Goal: Transaction & Acquisition: Download file/media

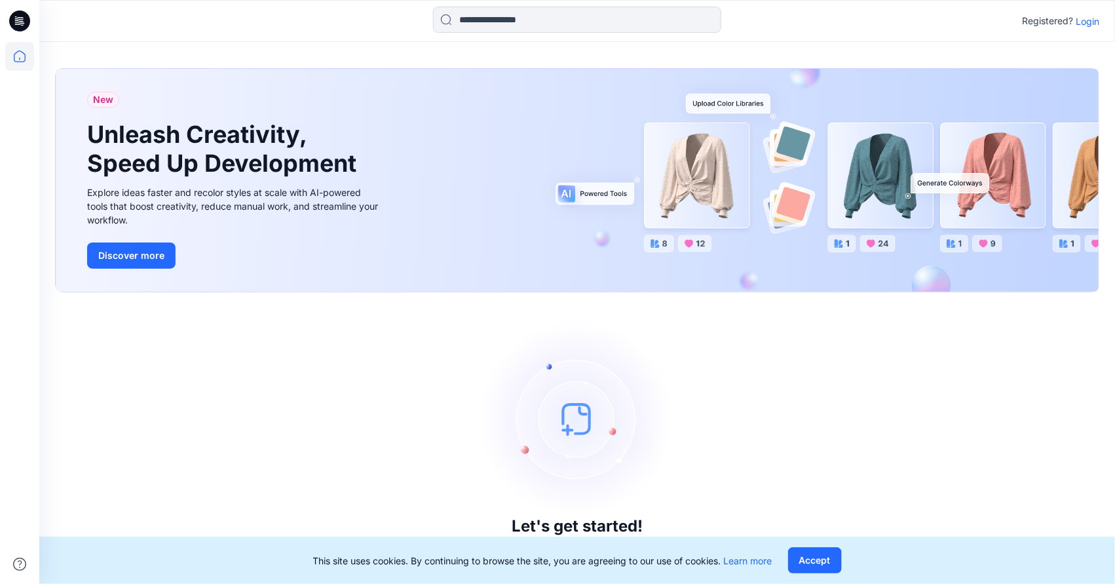
click at [1090, 21] on p "Login" at bounding box center [1088, 21] width 24 height 14
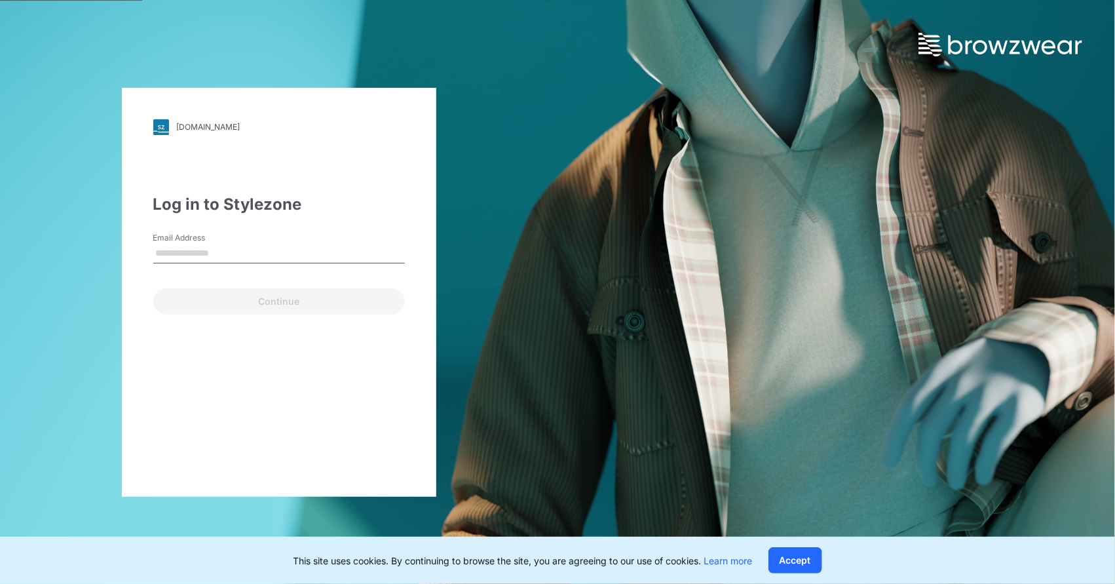
type input "**********"
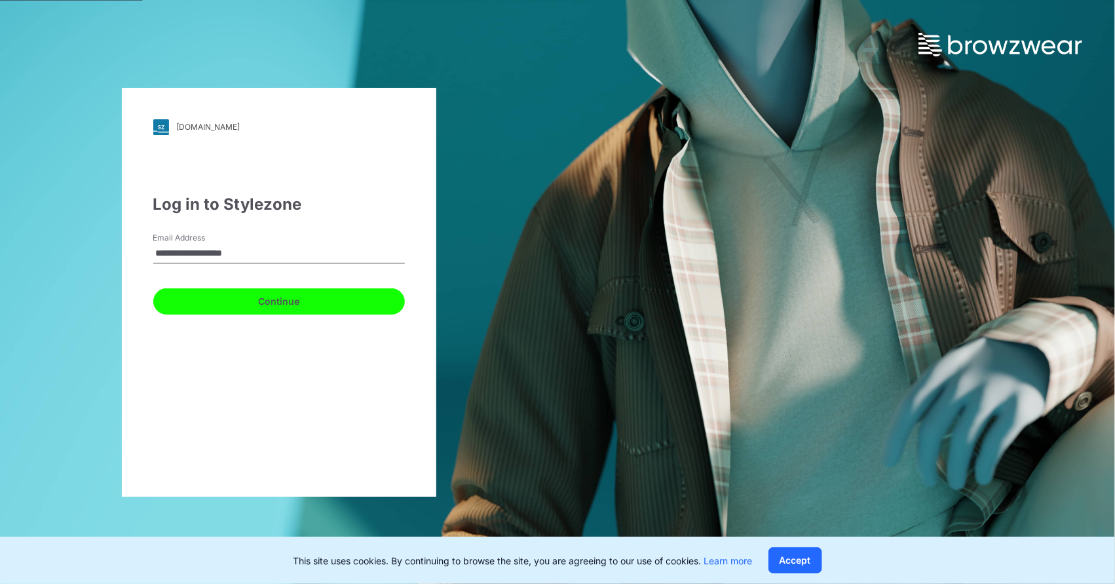
click at [249, 302] on button "Continue" at bounding box center [279, 301] width 252 height 26
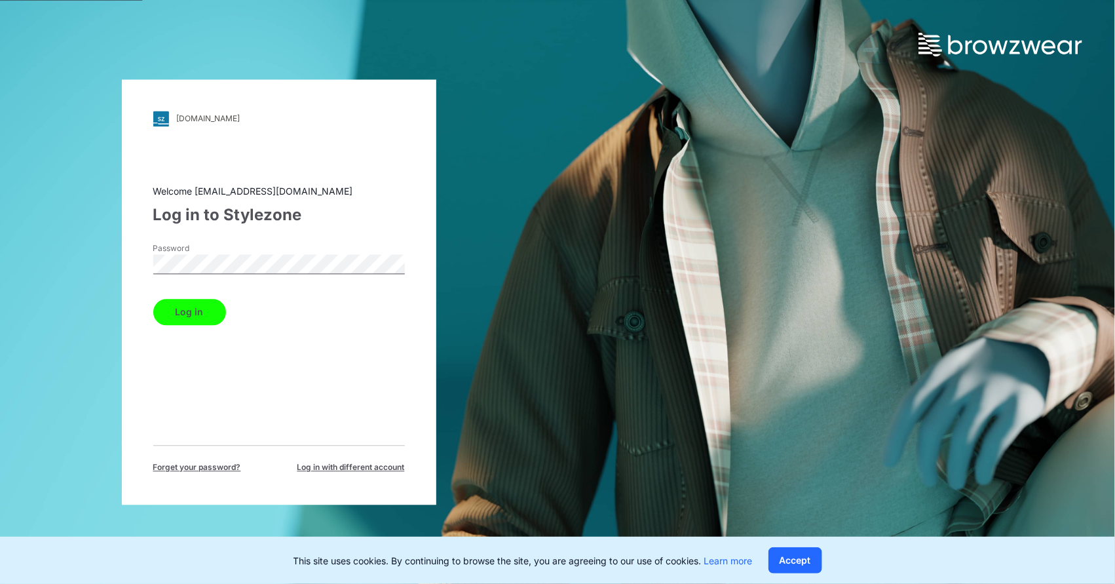
click at [185, 318] on button "Log in" at bounding box center [189, 312] width 73 height 26
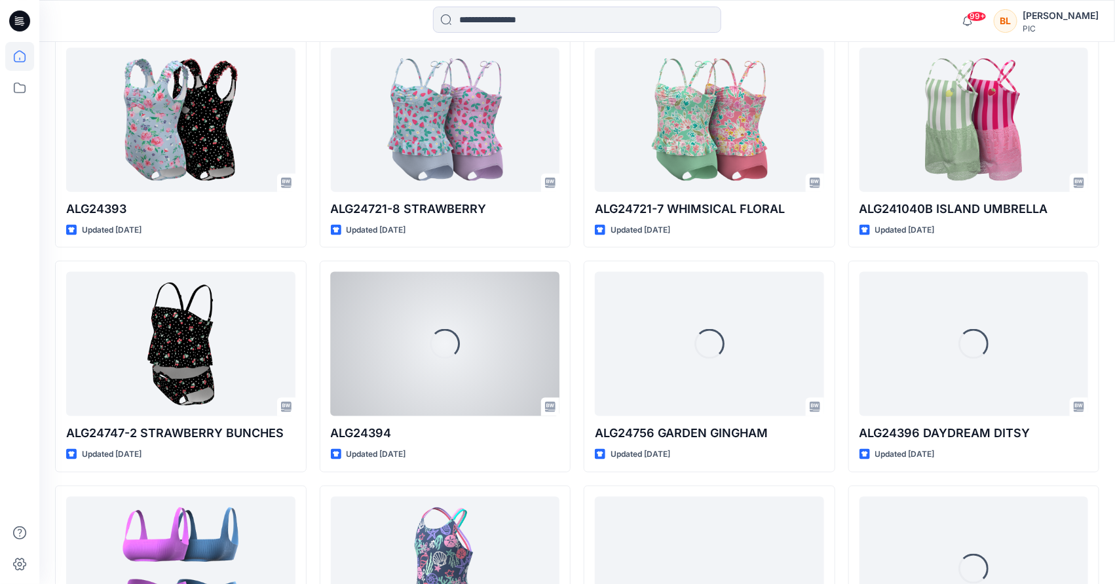
scroll to position [2916, 0]
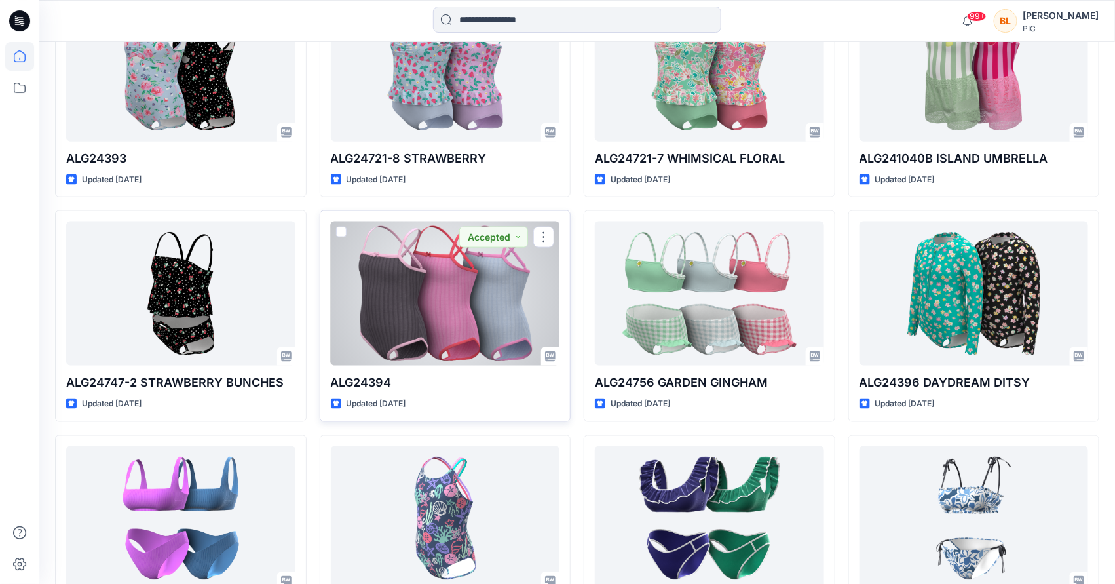
click at [434, 286] on div at bounding box center [445, 293] width 229 height 144
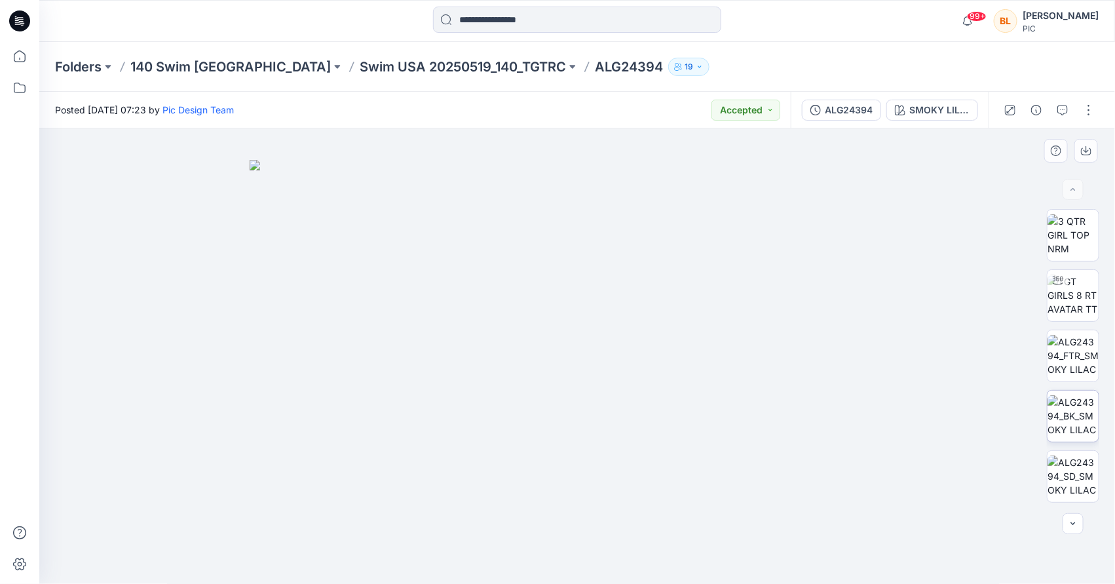
click at [1094, 418] on div at bounding box center [1073, 356] width 84 height 295
click at [1084, 145] on icon "button" at bounding box center [1086, 150] width 10 height 10
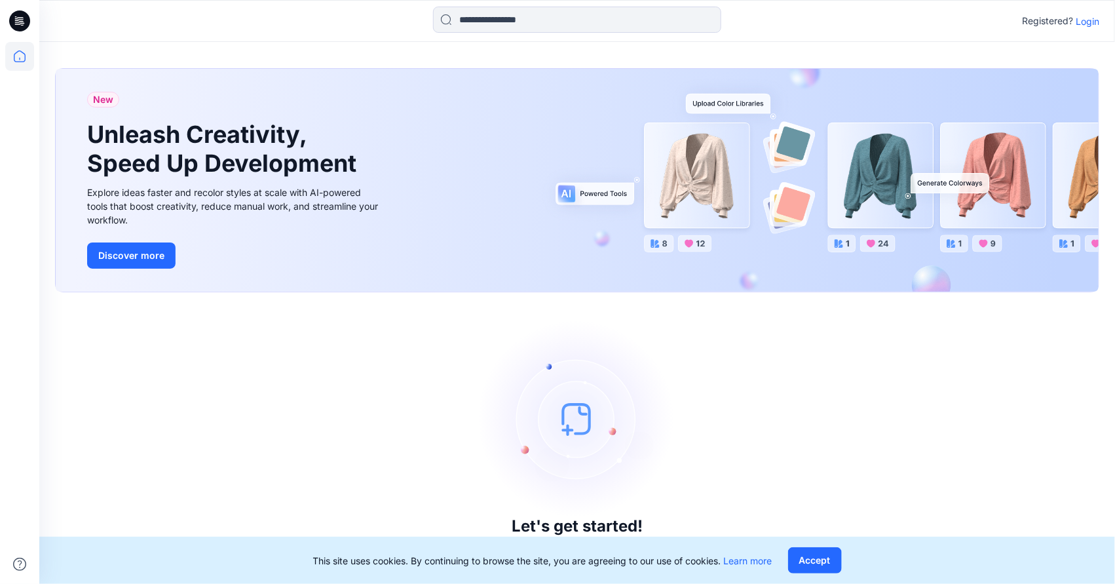
click at [1086, 20] on p "Login" at bounding box center [1088, 21] width 24 height 14
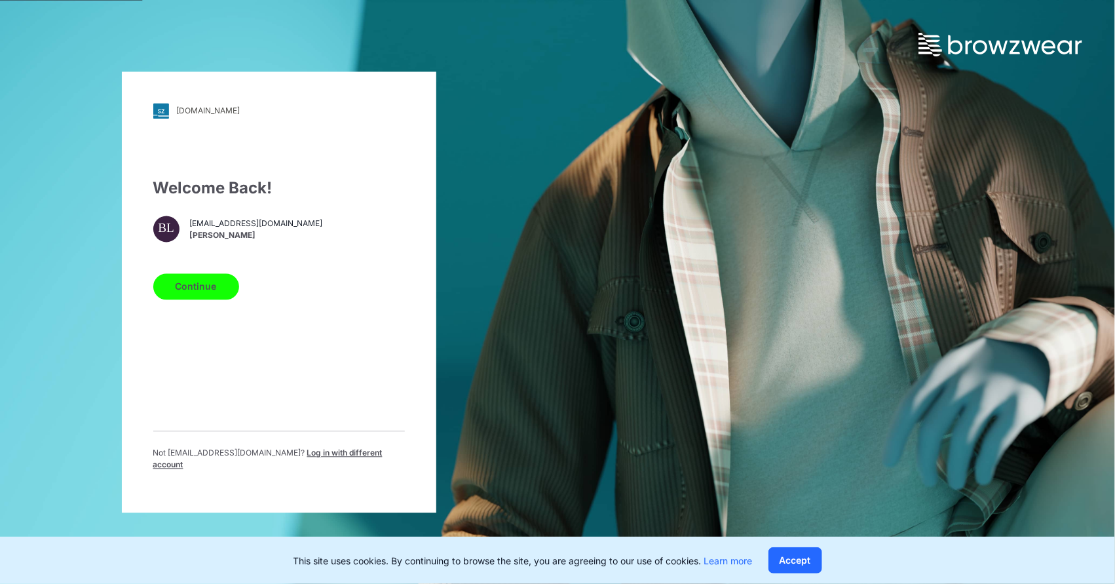
click at [187, 284] on button "Continue" at bounding box center [196, 286] width 86 height 26
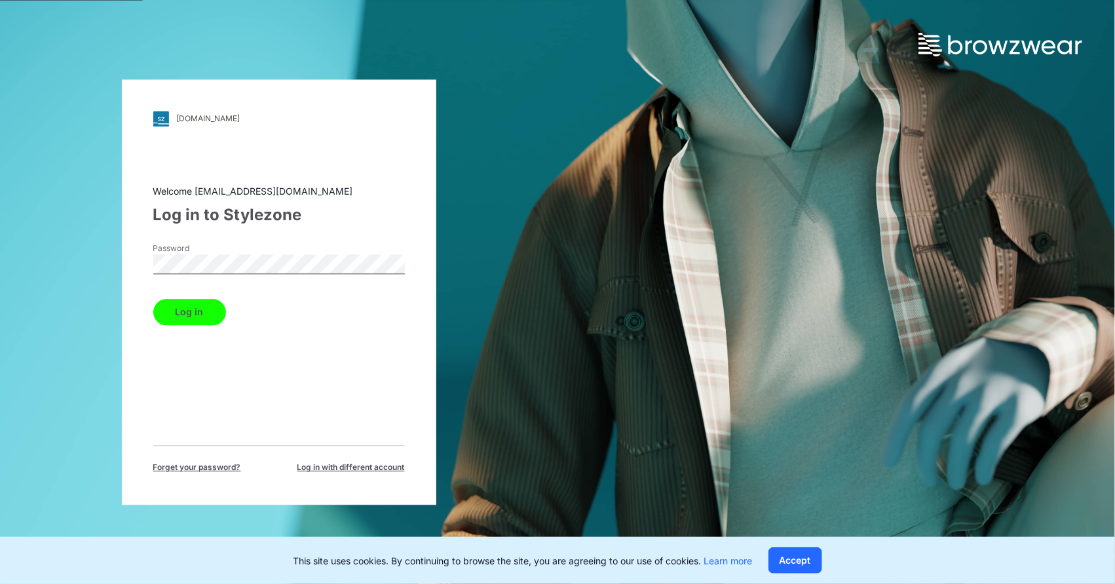
click at [193, 311] on button "Log in" at bounding box center [189, 312] width 73 height 26
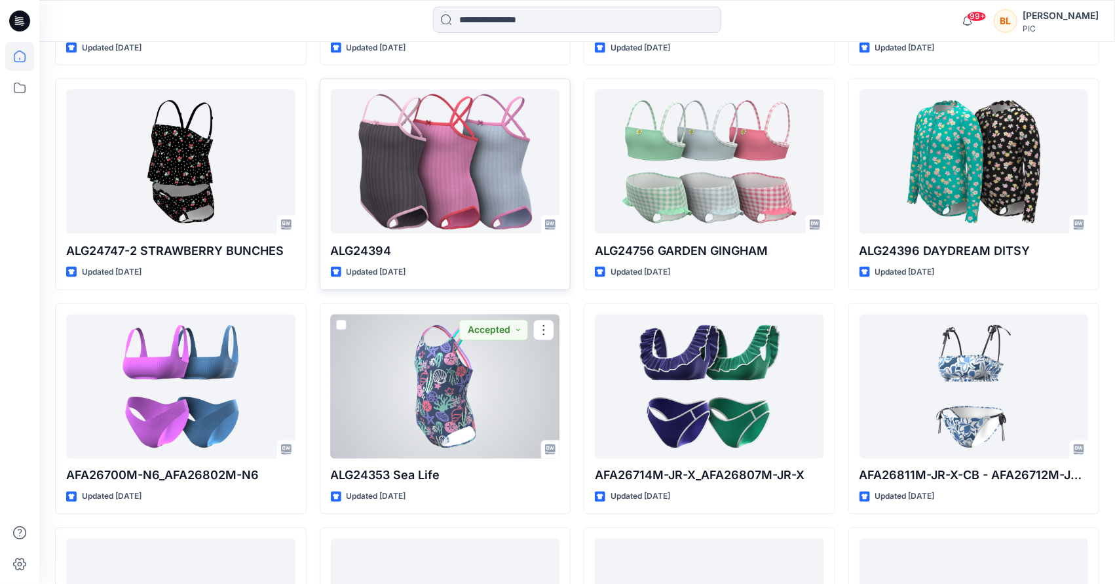
scroll to position [3048, 0]
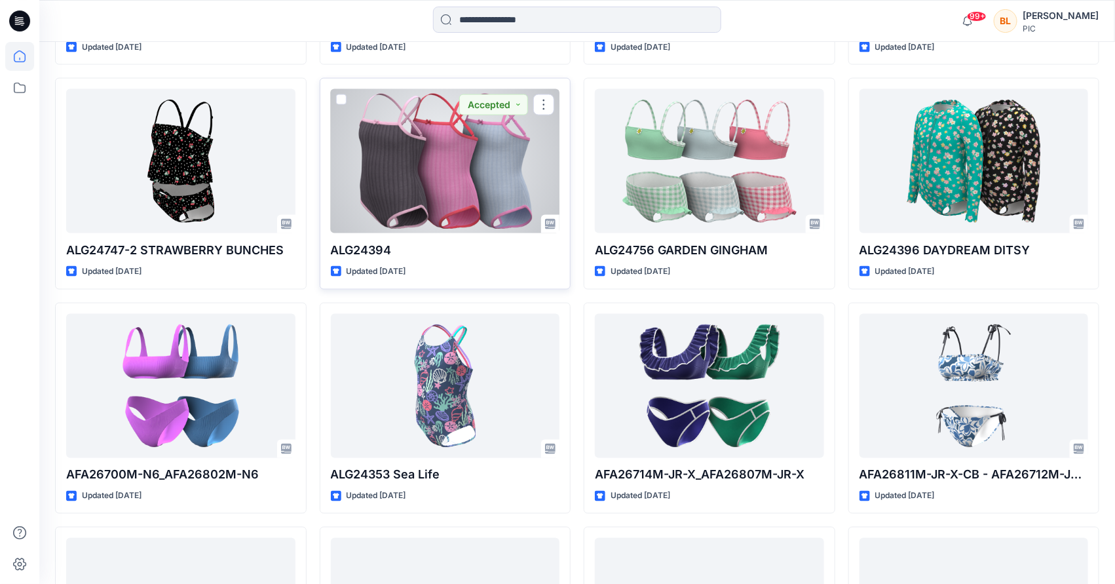
click at [451, 239] on div "ALG24394 Updated [DATE] Accepted" at bounding box center [446, 184] width 252 height 212
click at [395, 255] on p "ALG24394" at bounding box center [445, 250] width 229 height 18
click at [373, 224] on div at bounding box center [445, 161] width 229 height 144
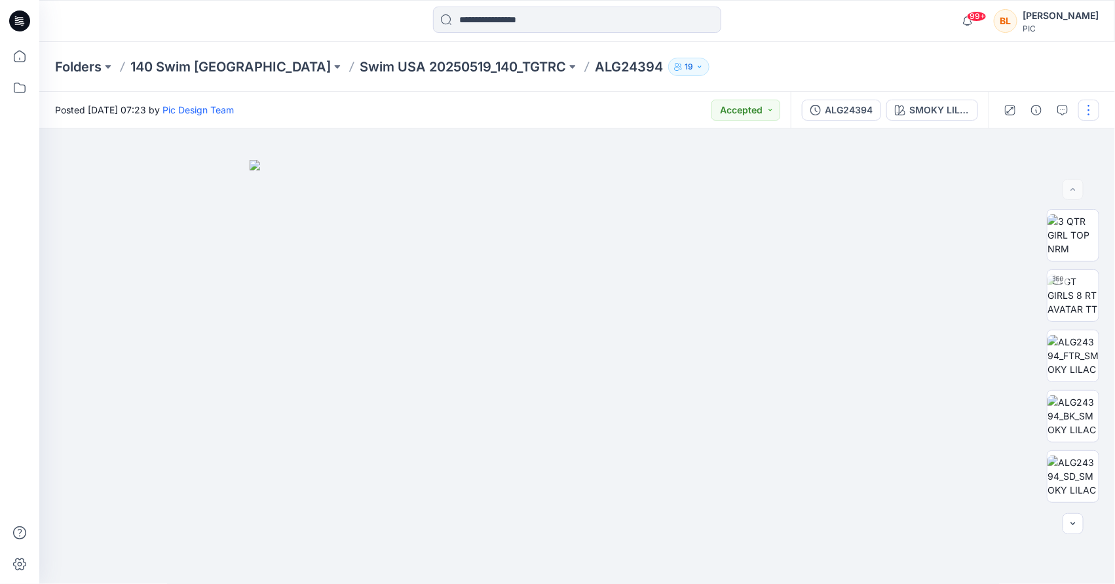
click at [1084, 109] on button "button" at bounding box center [1088, 110] width 21 height 21
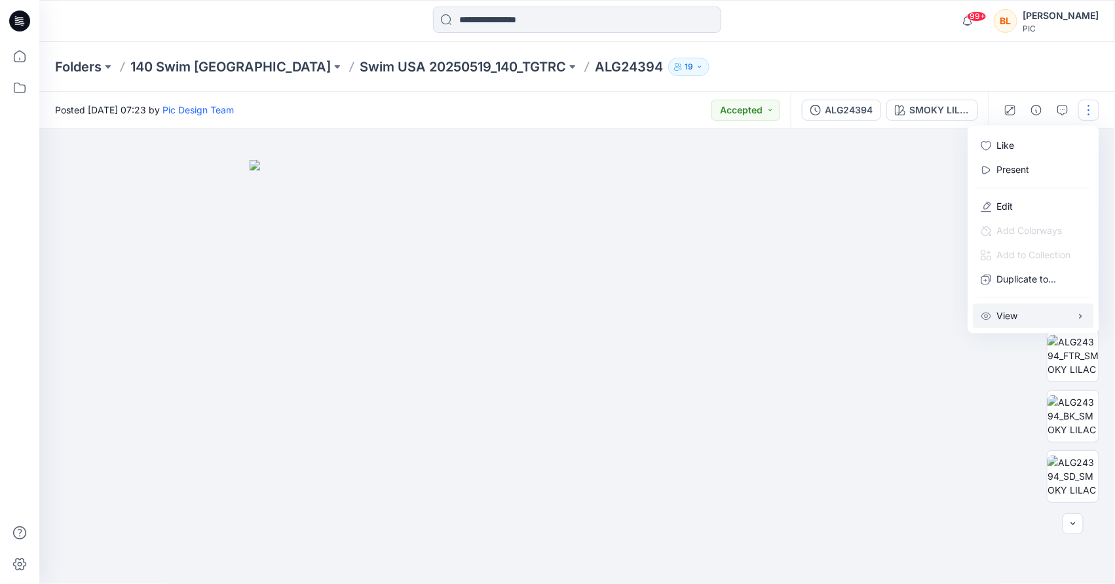
click at [1066, 316] on button "View" at bounding box center [1033, 316] width 121 height 24
click at [863, 109] on div "ALG24394" at bounding box center [849, 110] width 48 height 14
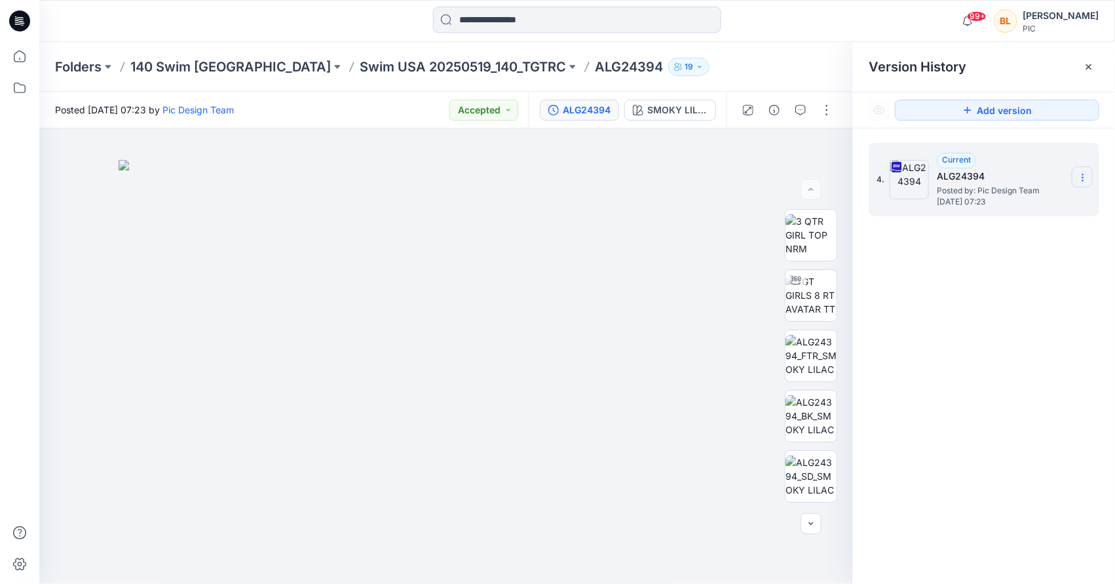
click at [1092, 179] on div "4. Current ALG24394 Posted by: Pic Design Team [DATE] 07:23" at bounding box center [984, 179] width 231 height 73
click at [1083, 178] on icon at bounding box center [1082, 178] width 1 height 1
click at [984, 206] on span "Download Source BW File" at bounding box center [1017, 203] width 110 height 16
